Goal: Task Accomplishment & Management: Manage account settings

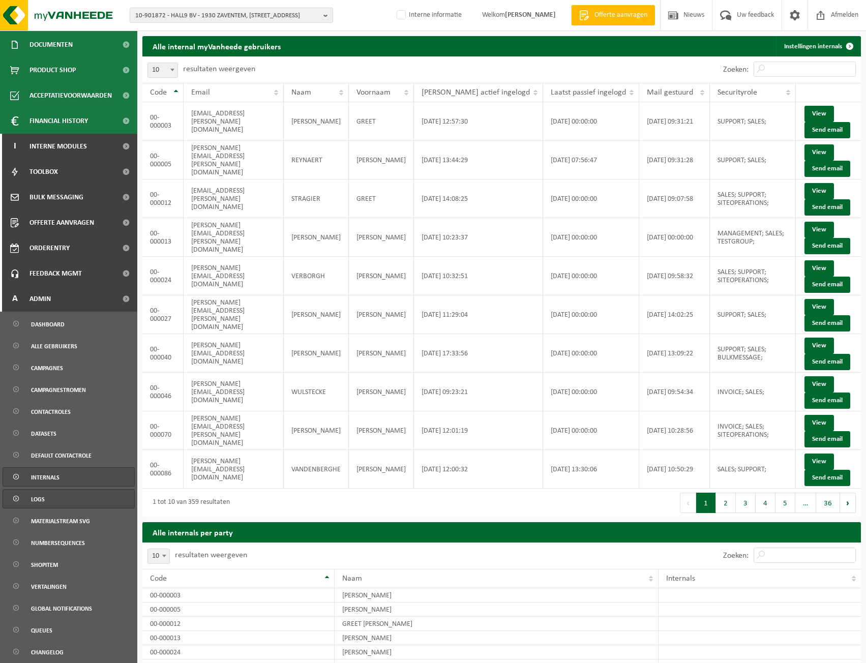
scroll to position [203, 0]
click at [60, 607] on span "Global notifications" at bounding box center [61, 607] width 61 height 19
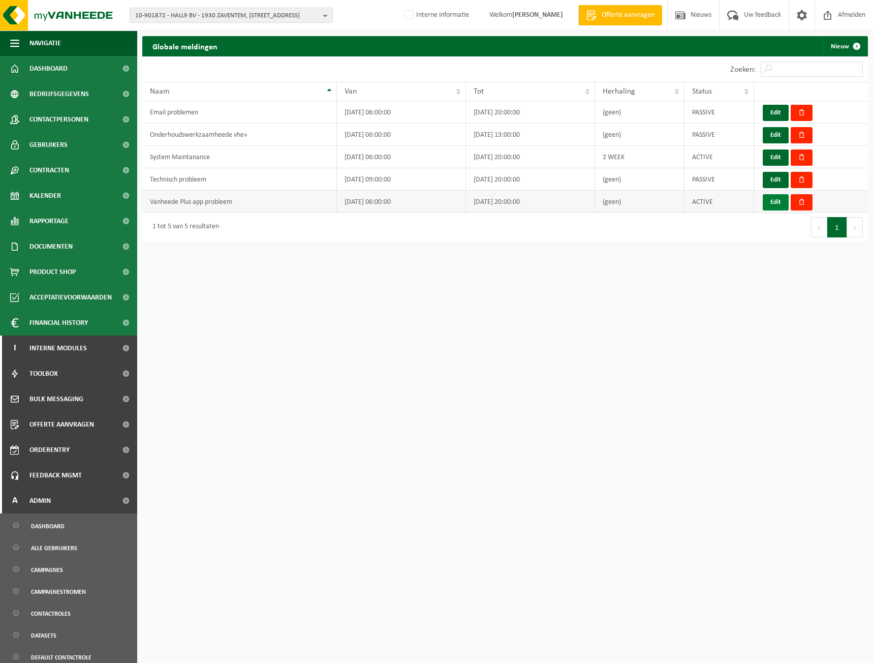
click at [774, 201] on button "Edit" at bounding box center [776, 202] width 26 height 16
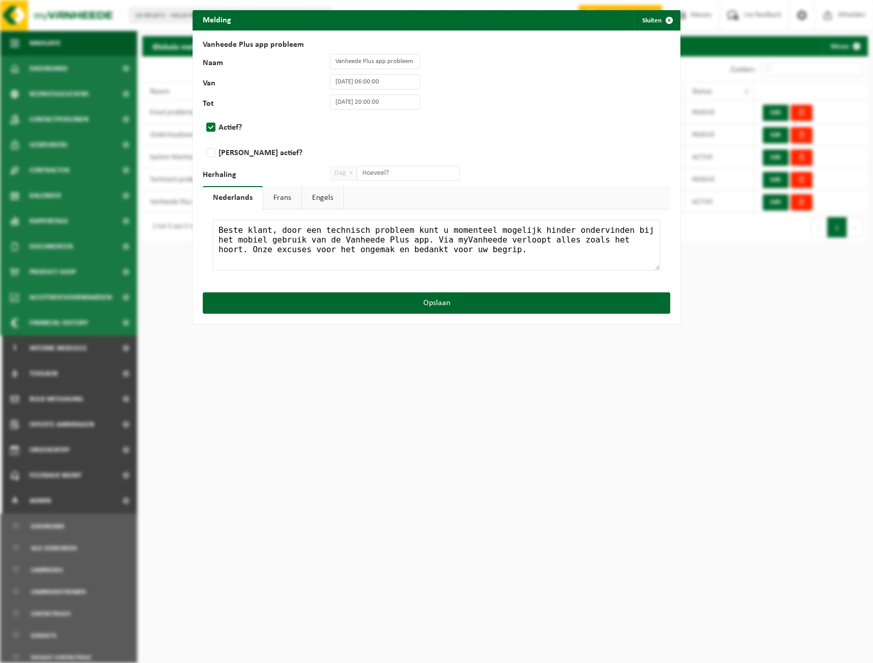
click at [229, 130] on label "Actief?" at bounding box center [267, 127] width 127 height 15
click at [229, 115] on input "Actief?" at bounding box center [446, 114] width 488 height 1
checkbox input "false"
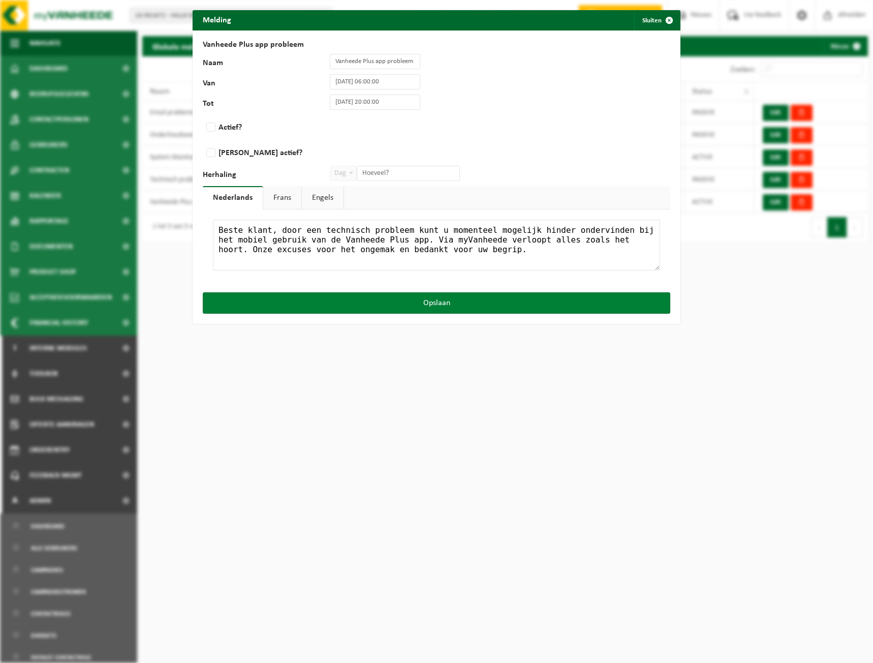
click at [441, 304] on button "Opslaan" at bounding box center [437, 302] width 468 height 21
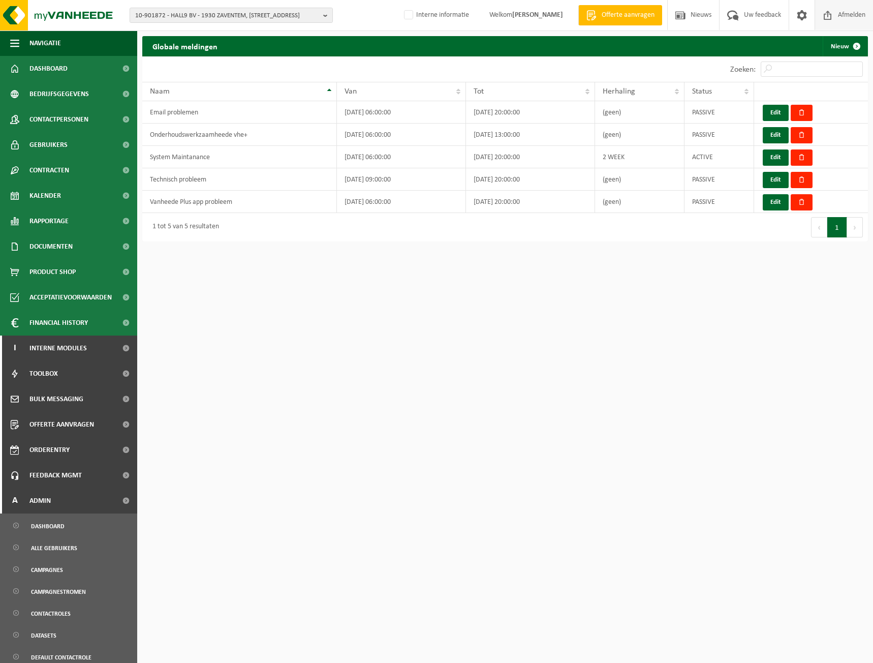
click at [848, 9] on span "Afmelden" at bounding box center [852, 15] width 33 height 30
